Goal: Book appointment/travel/reservation

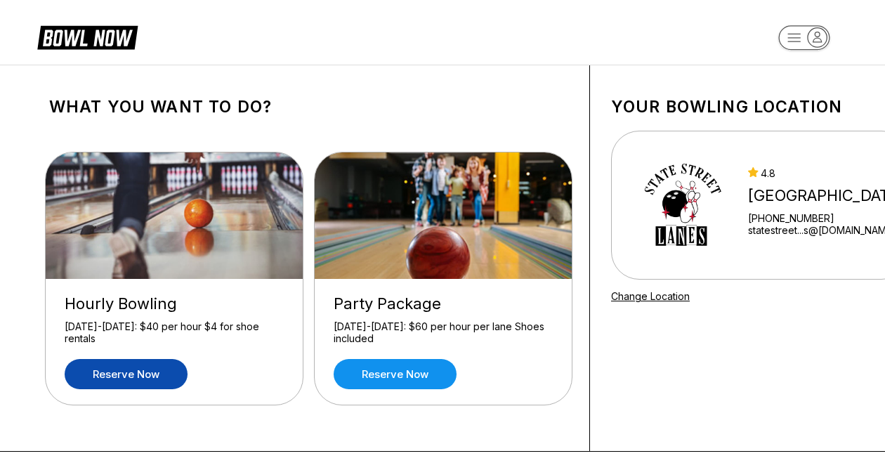
click at [146, 365] on link "Reserve now" at bounding box center [126, 374] width 123 height 30
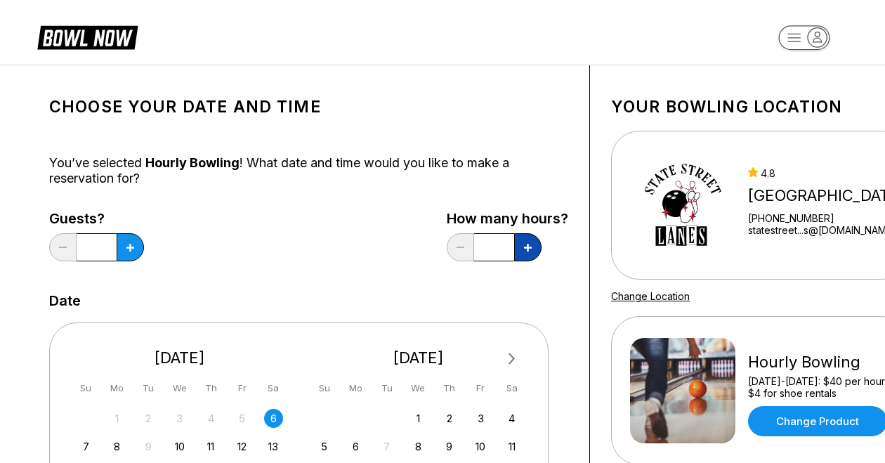
click at [528, 252] on button at bounding box center [527, 247] width 27 height 28
type input "***"
click at [128, 254] on button at bounding box center [130, 247] width 27 height 28
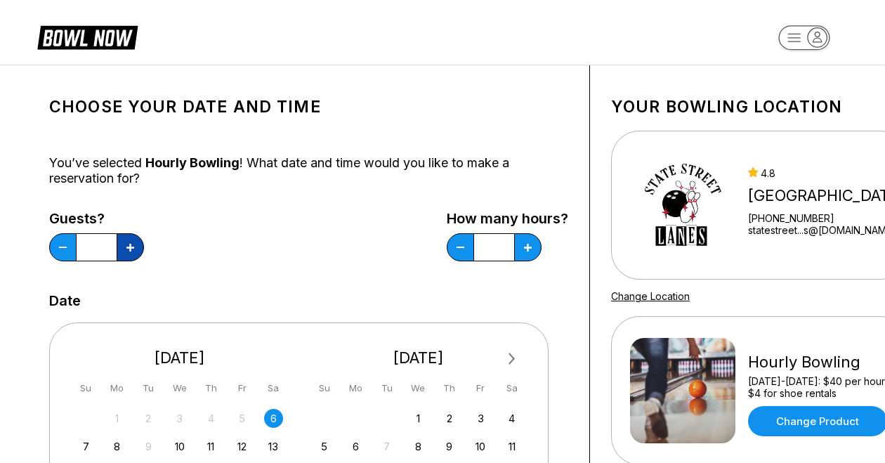
click at [128, 254] on button at bounding box center [130, 247] width 27 height 28
type input "*"
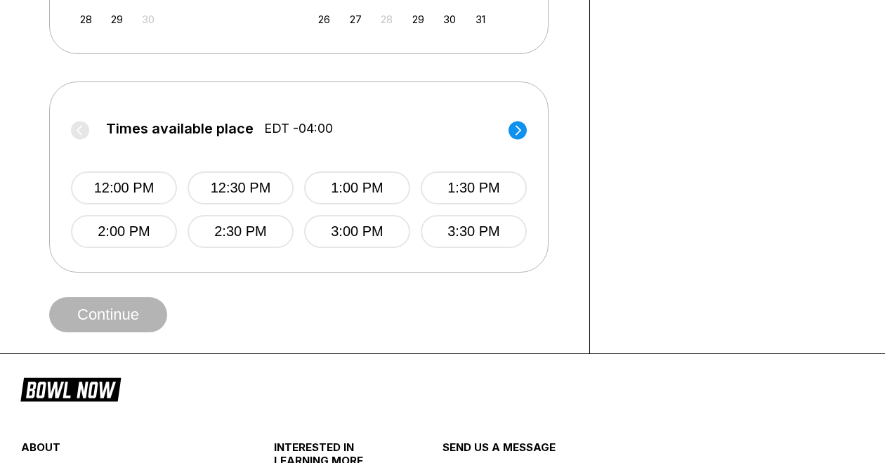
scroll to position [495, 0]
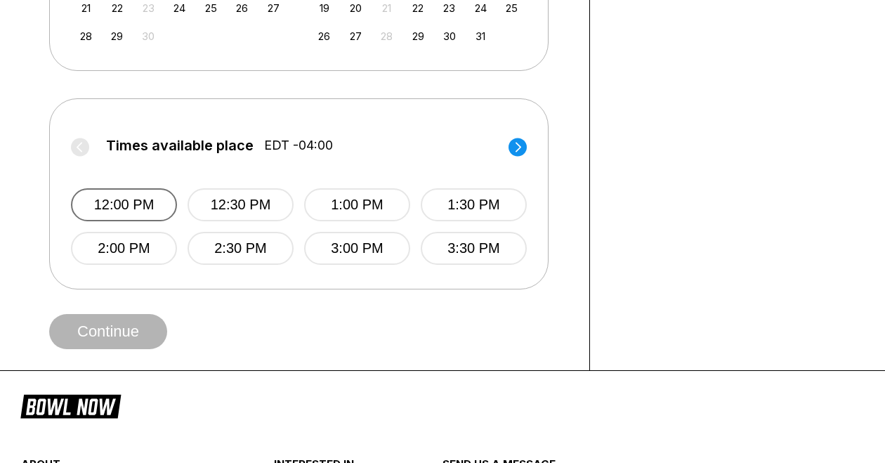
click at [132, 204] on button "12:00 PM" at bounding box center [124, 204] width 106 height 33
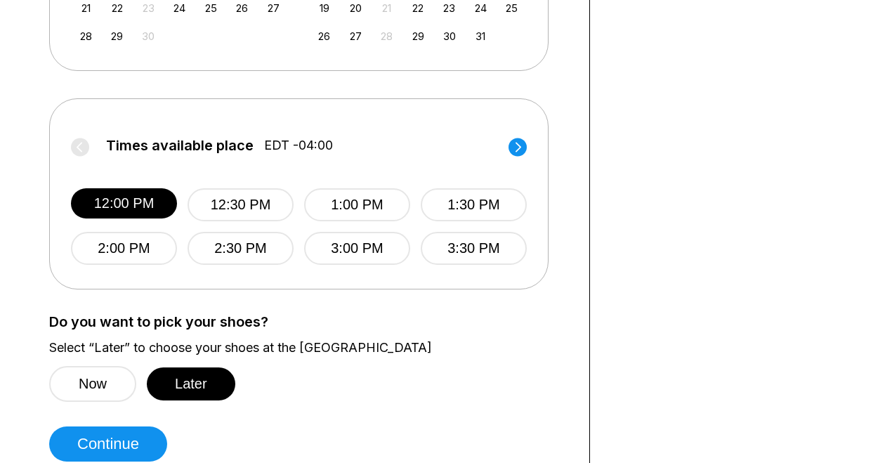
scroll to position [598, 0]
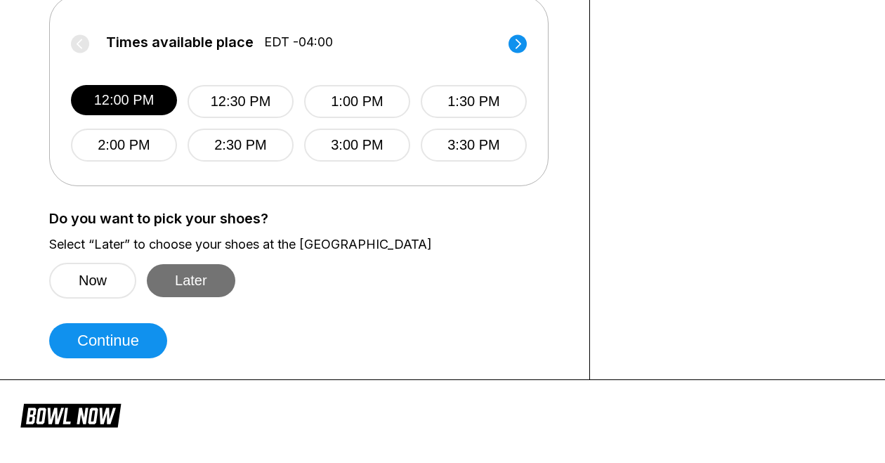
click at [215, 276] on button "Later" at bounding box center [191, 280] width 89 height 33
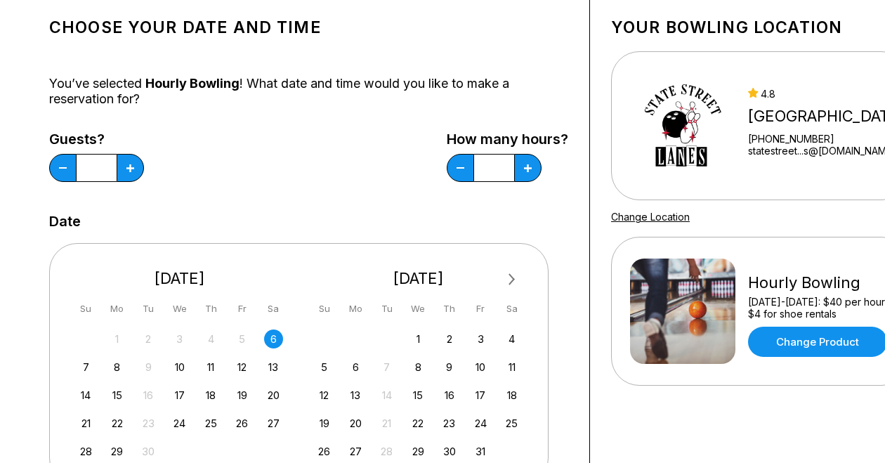
scroll to position [0, 0]
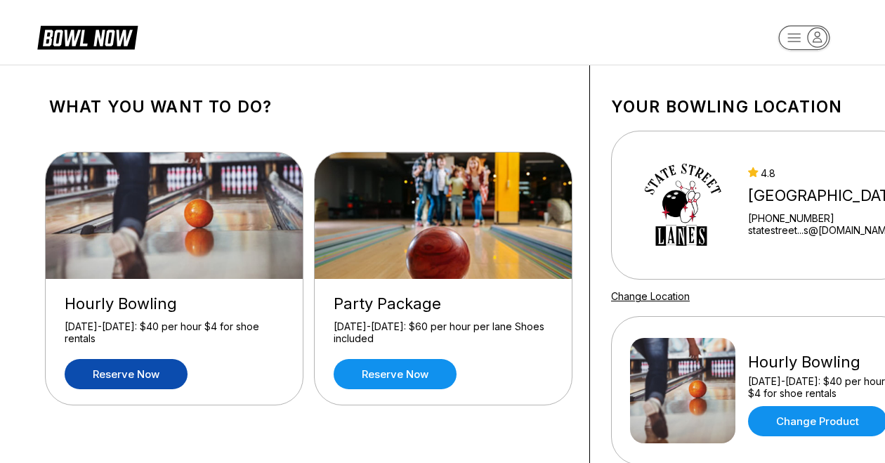
click at [682, 203] on img at bounding box center [682, 204] width 105 height 105
click at [782, 198] on div "[GEOGRAPHIC_DATA]" at bounding box center [825, 195] width 155 height 19
click at [684, 179] on img at bounding box center [682, 204] width 105 height 105
